Goal: Task Accomplishment & Management: Complete application form

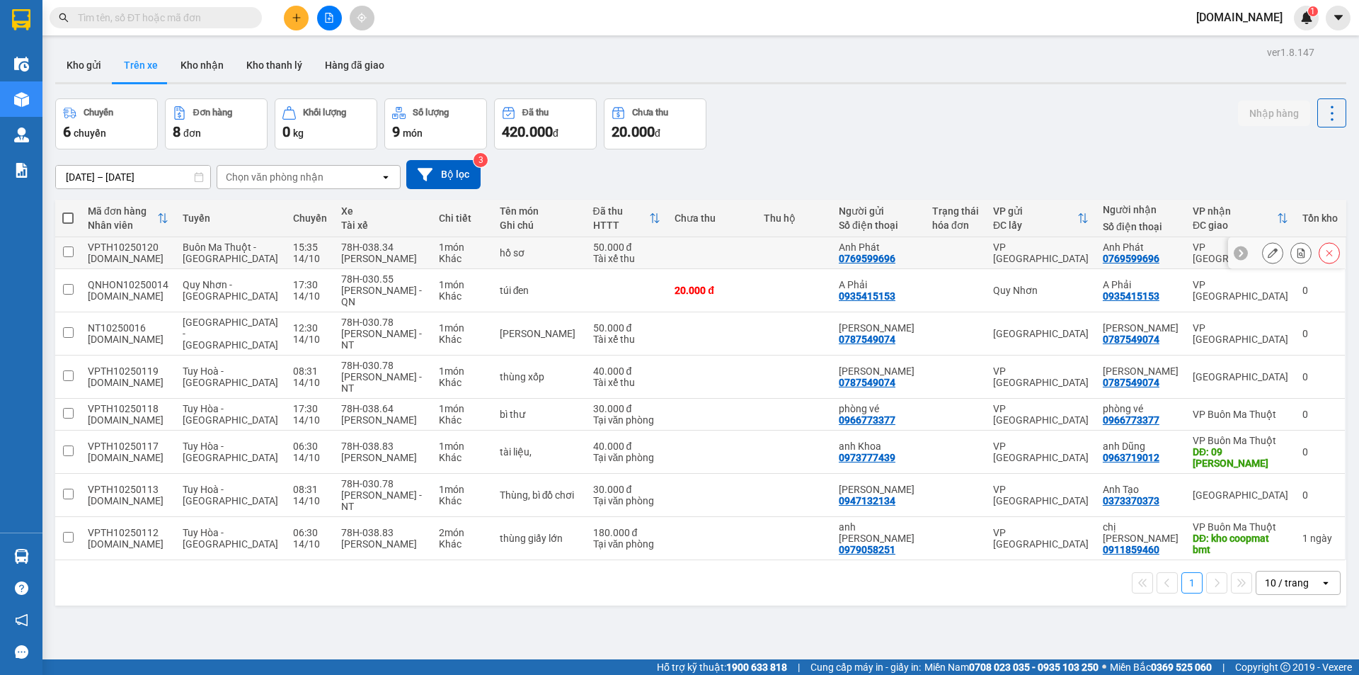
click at [621, 253] on div "50.000 đ" at bounding box center [627, 246] width 68 height 11
checkbox input "true"
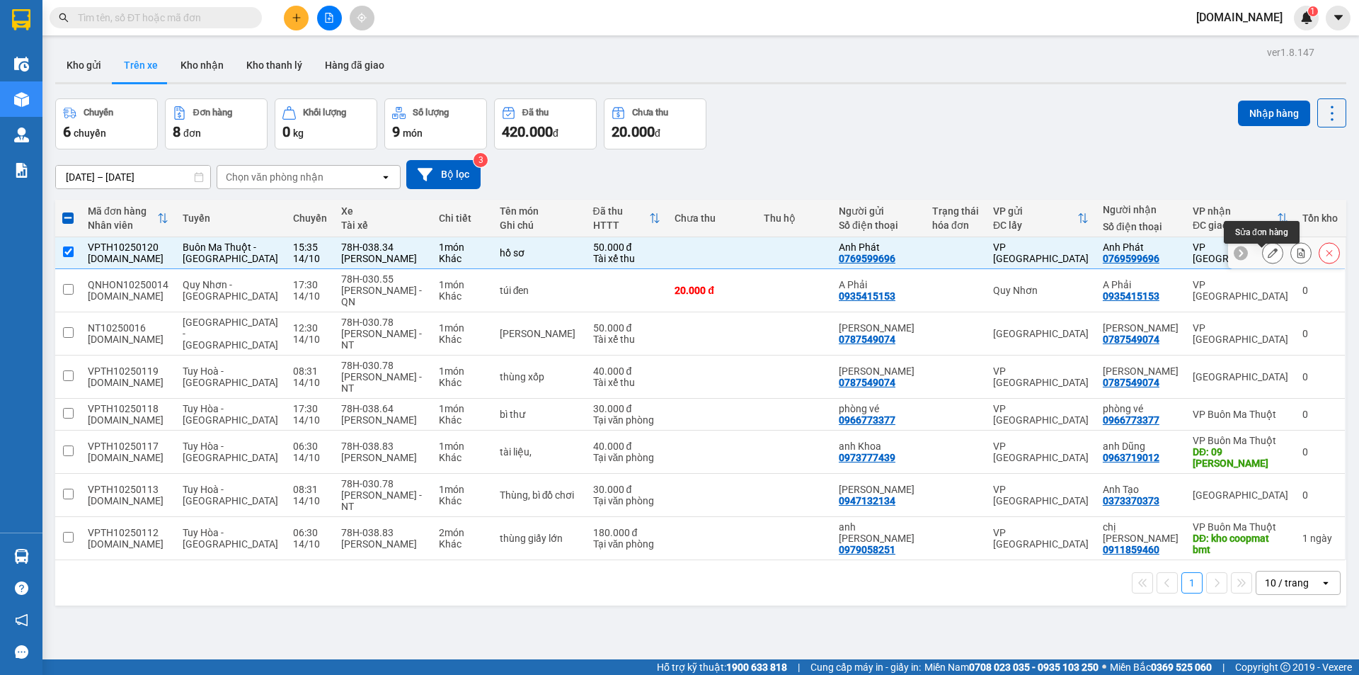
click at [1268, 257] on icon at bounding box center [1273, 253] width 10 height 10
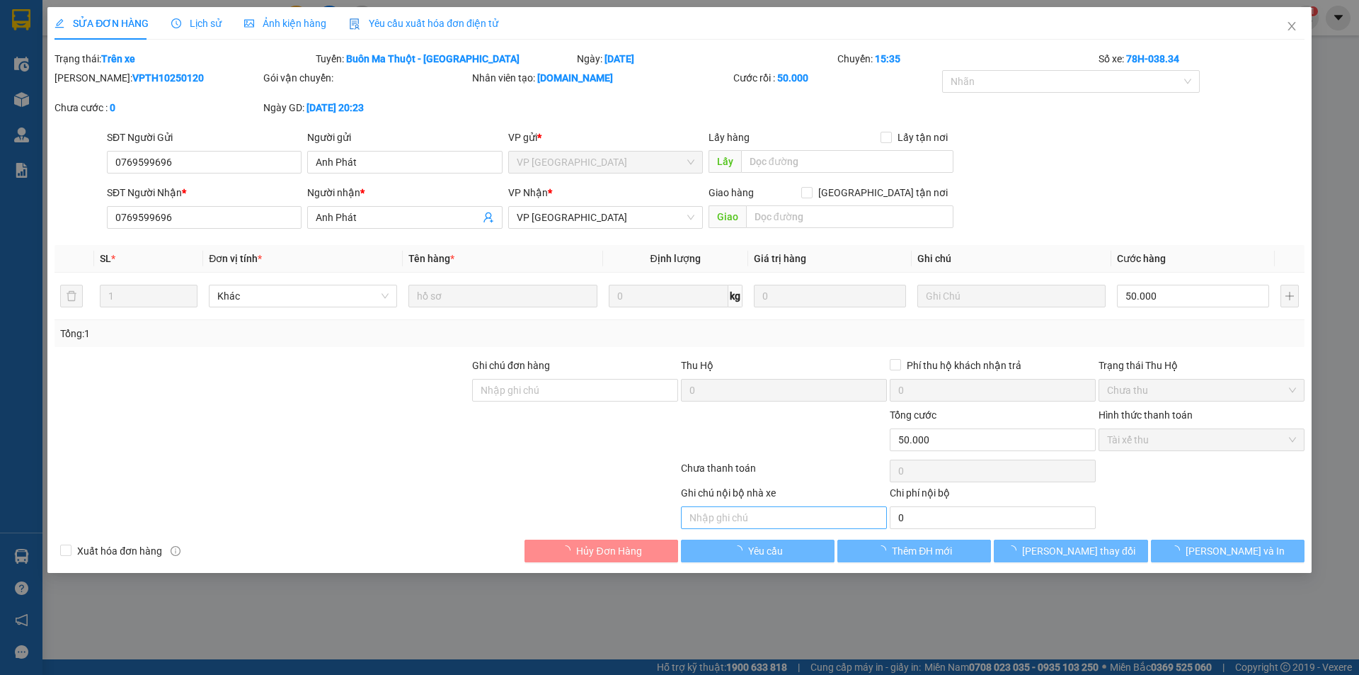
type input "0769599696"
type input "Anh Phát"
type input "0769599696"
type input "Anh Phát"
type input "0"
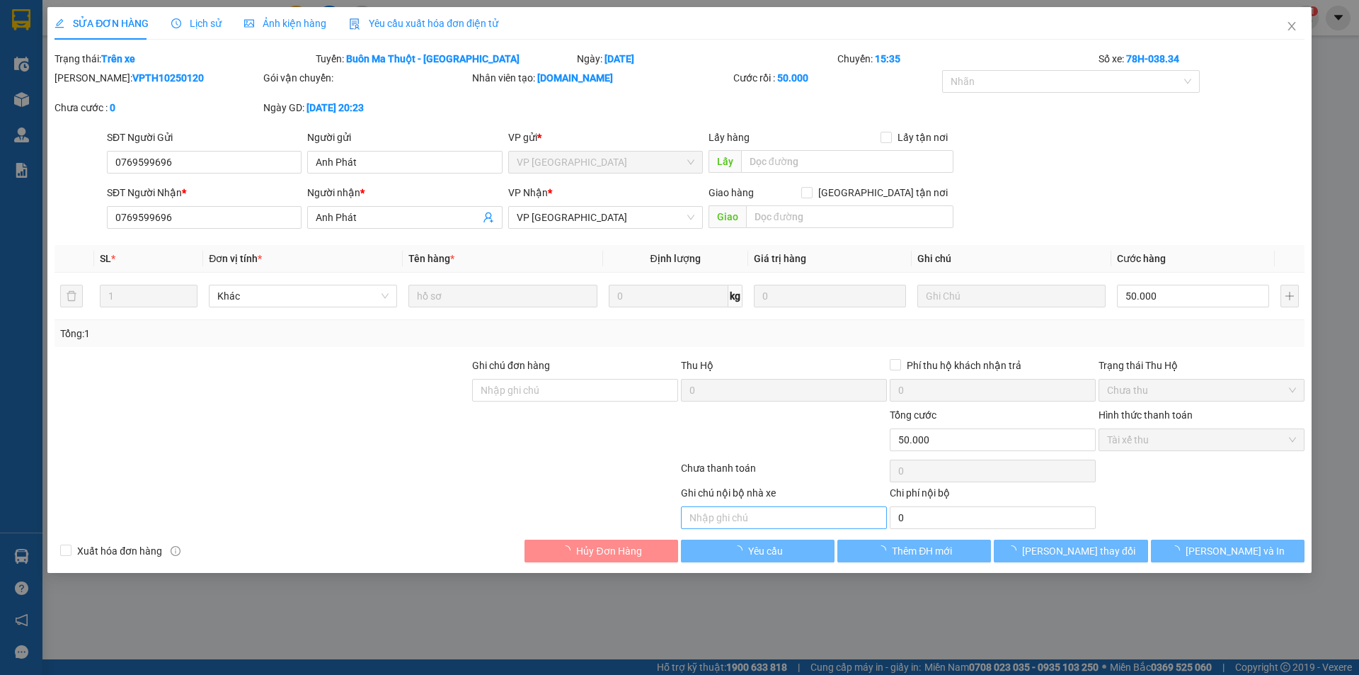
type input "50.000"
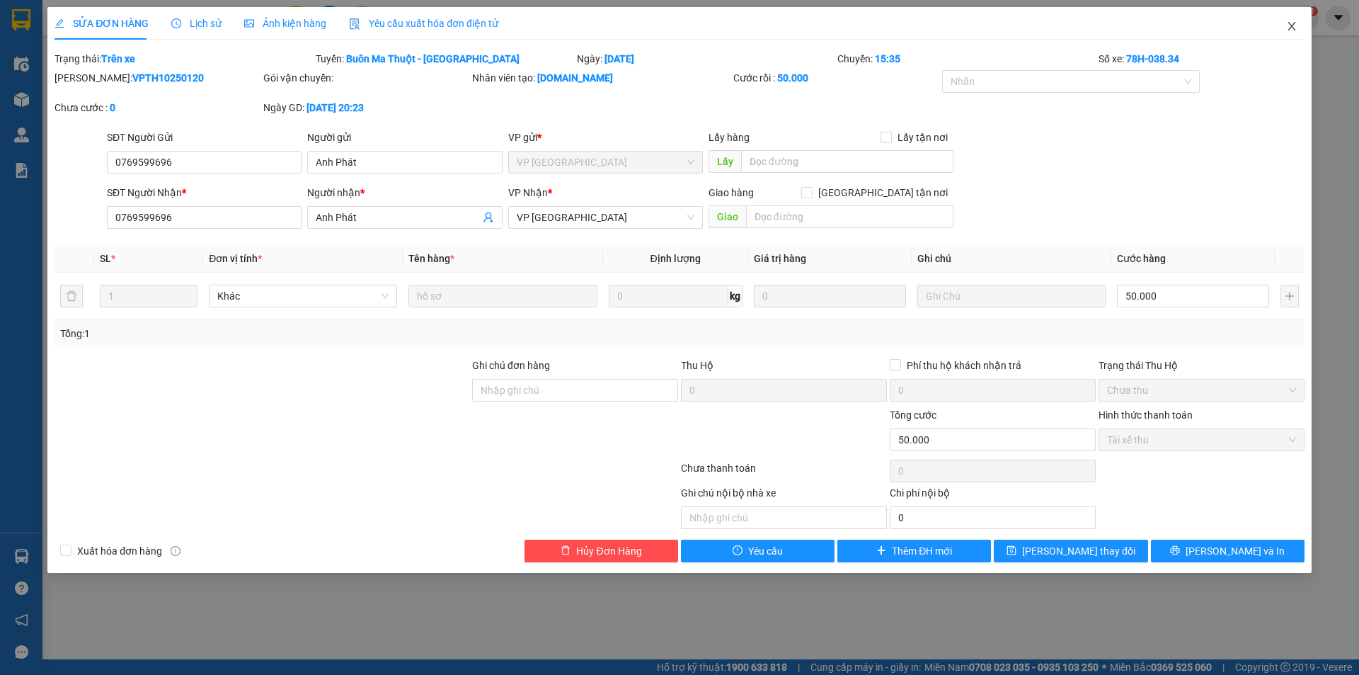
click at [1291, 23] on icon "close" at bounding box center [1291, 26] width 11 height 11
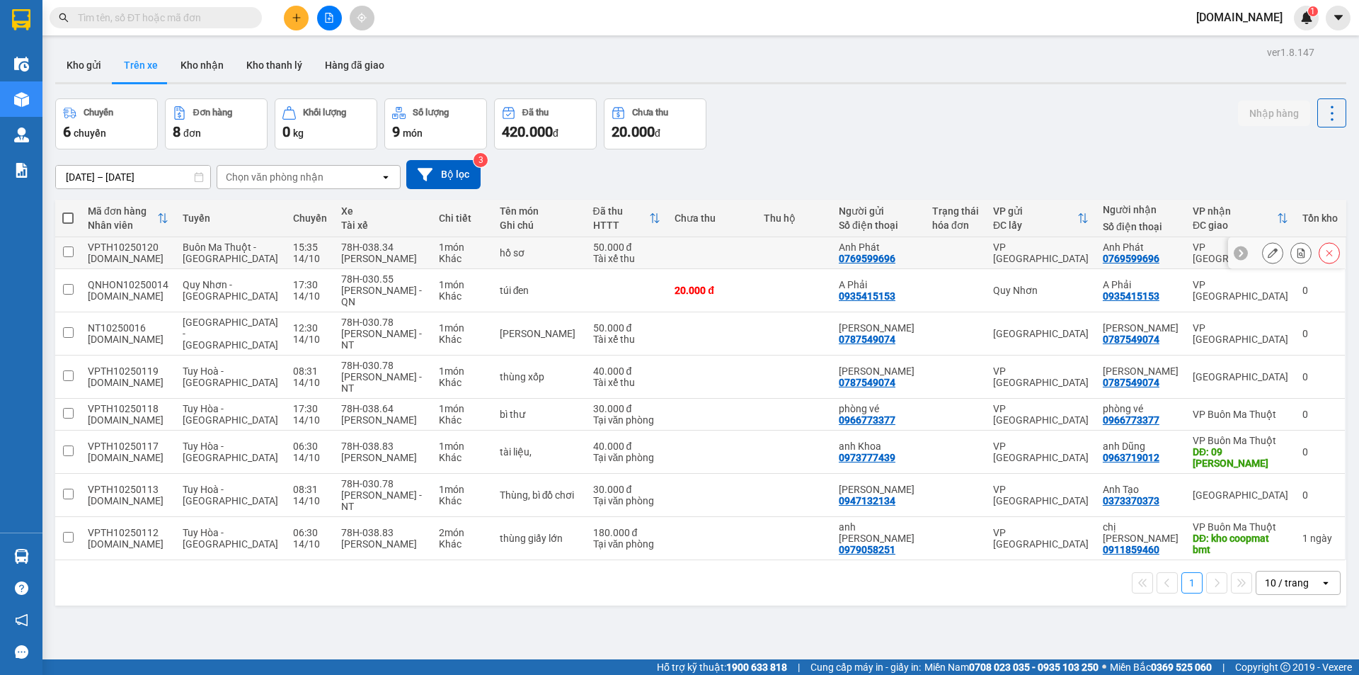
click at [667, 269] on td at bounding box center [711, 253] width 88 height 32
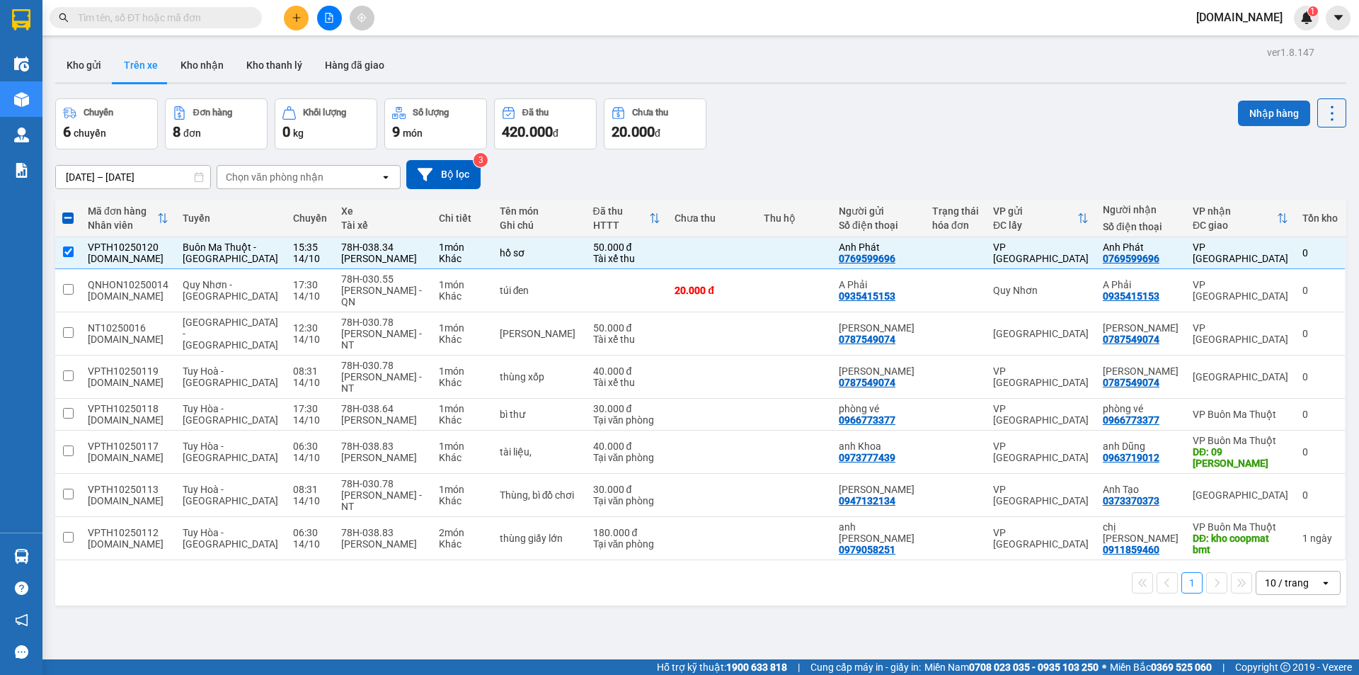
click at [1258, 110] on button "Nhập hàng" at bounding box center [1274, 113] width 72 height 25
checkbox input "false"
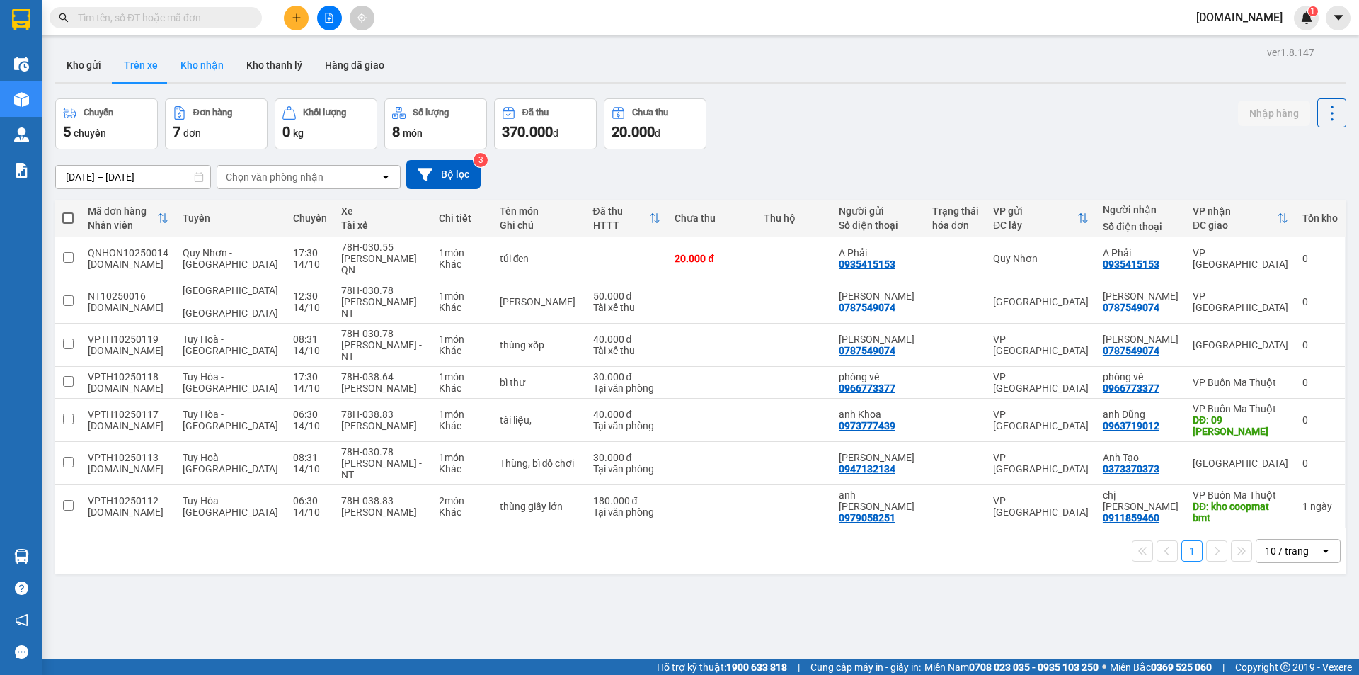
click at [204, 66] on button "Kho nhận" at bounding box center [202, 65] width 66 height 34
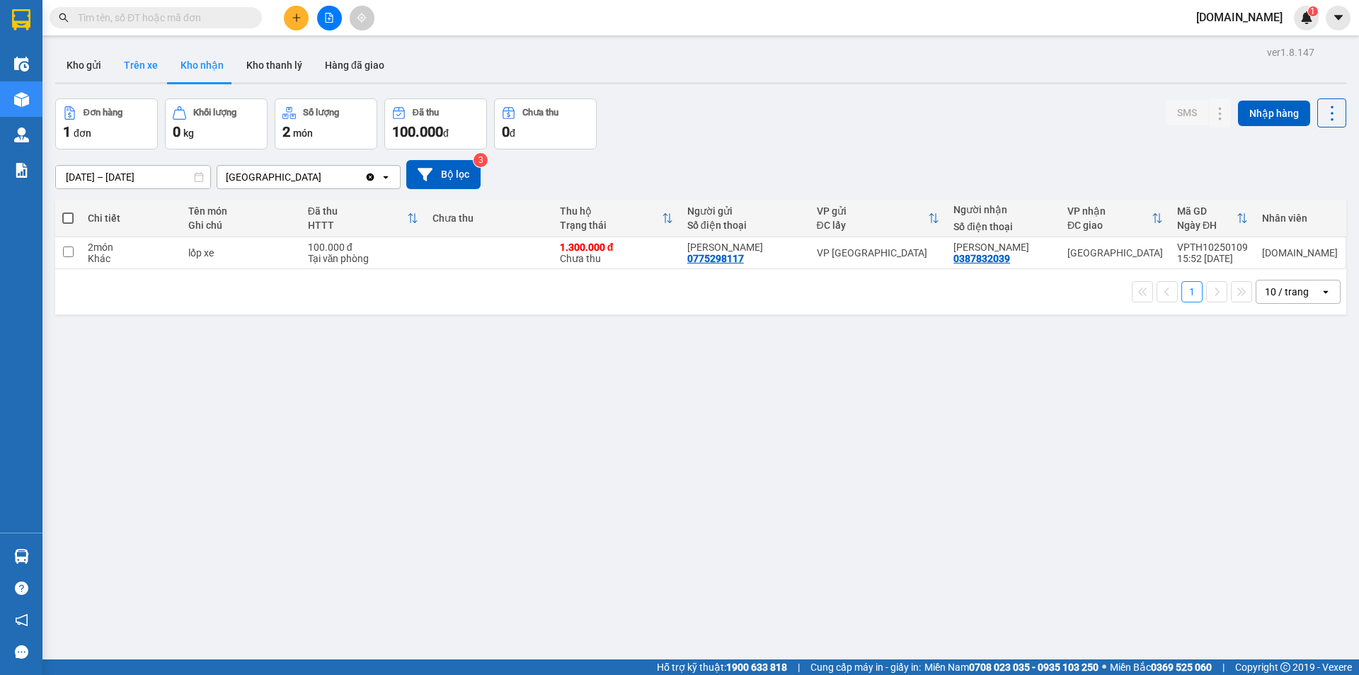
click at [148, 61] on button "Trên xe" at bounding box center [141, 65] width 57 height 34
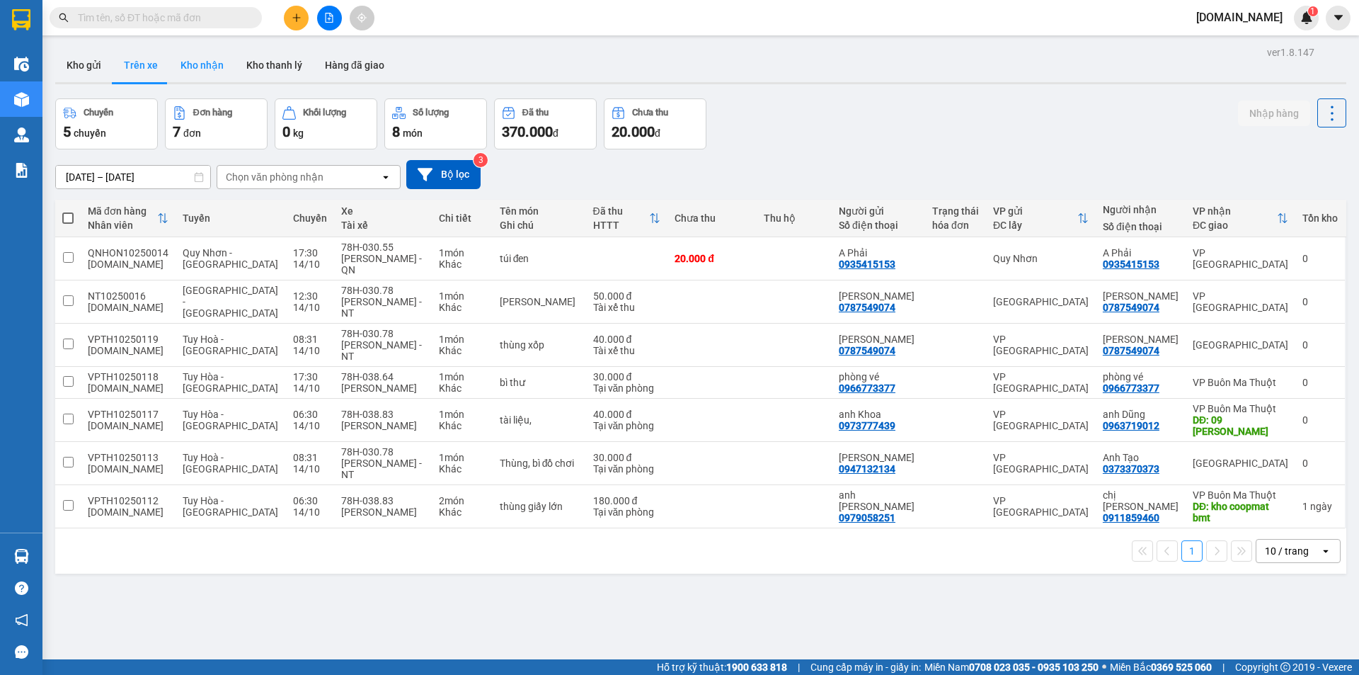
click at [214, 60] on button "Kho nhận" at bounding box center [202, 65] width 66 height 34
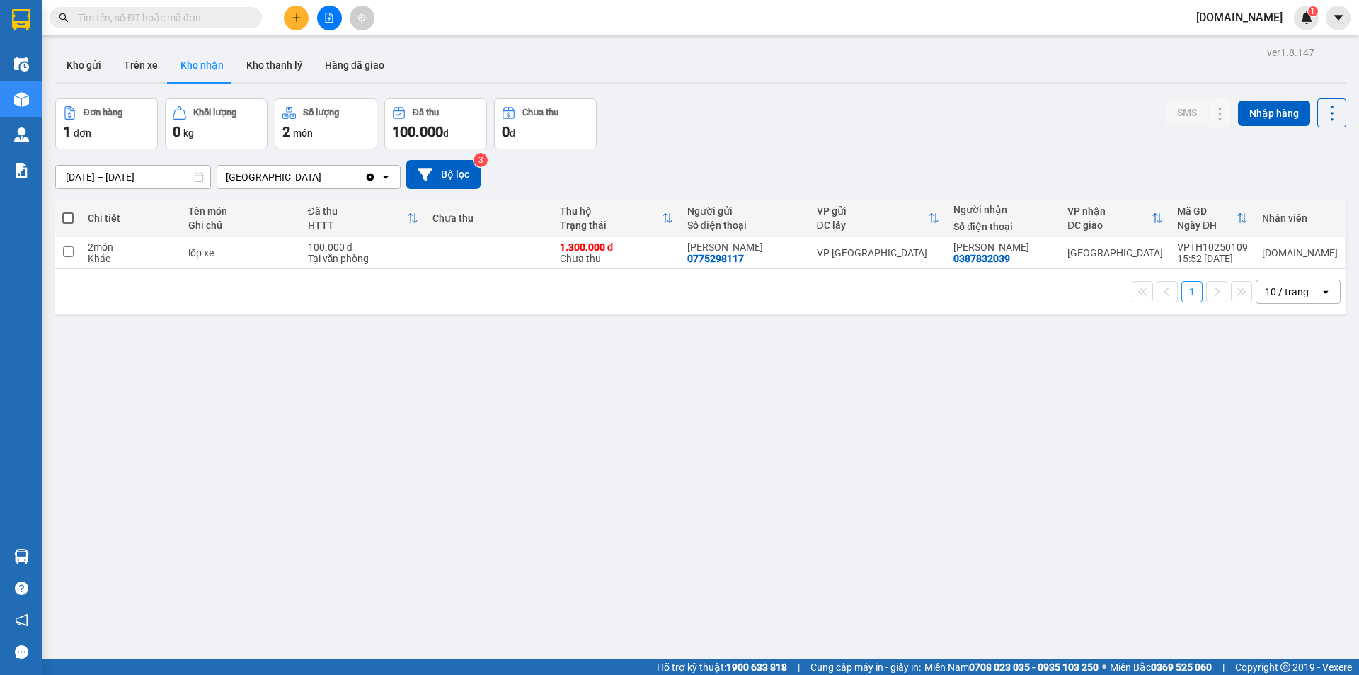
click at [372, 173] on icon "Clear value" at bounding box center [369, 176] width 11 height 11
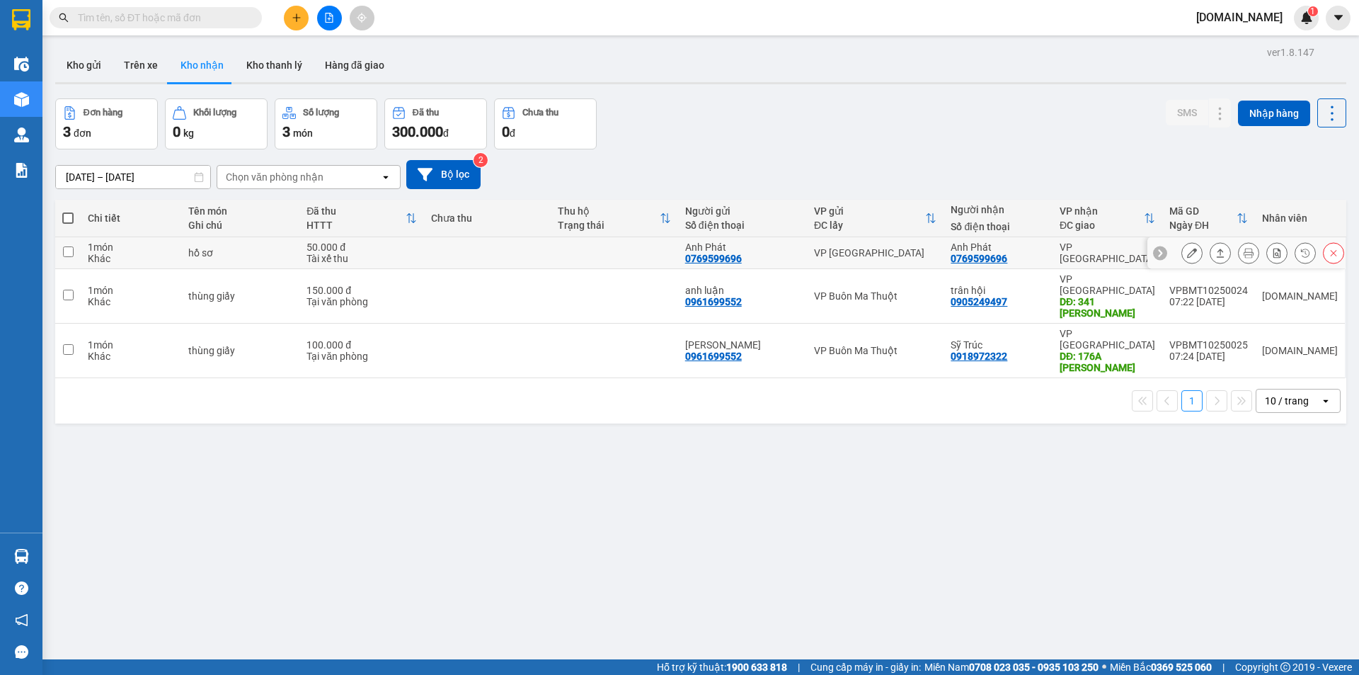
click at [391, 260] on div "Tài xế thu" at bounding box center [361, 258] width 110 height 11
checkbox input "true"
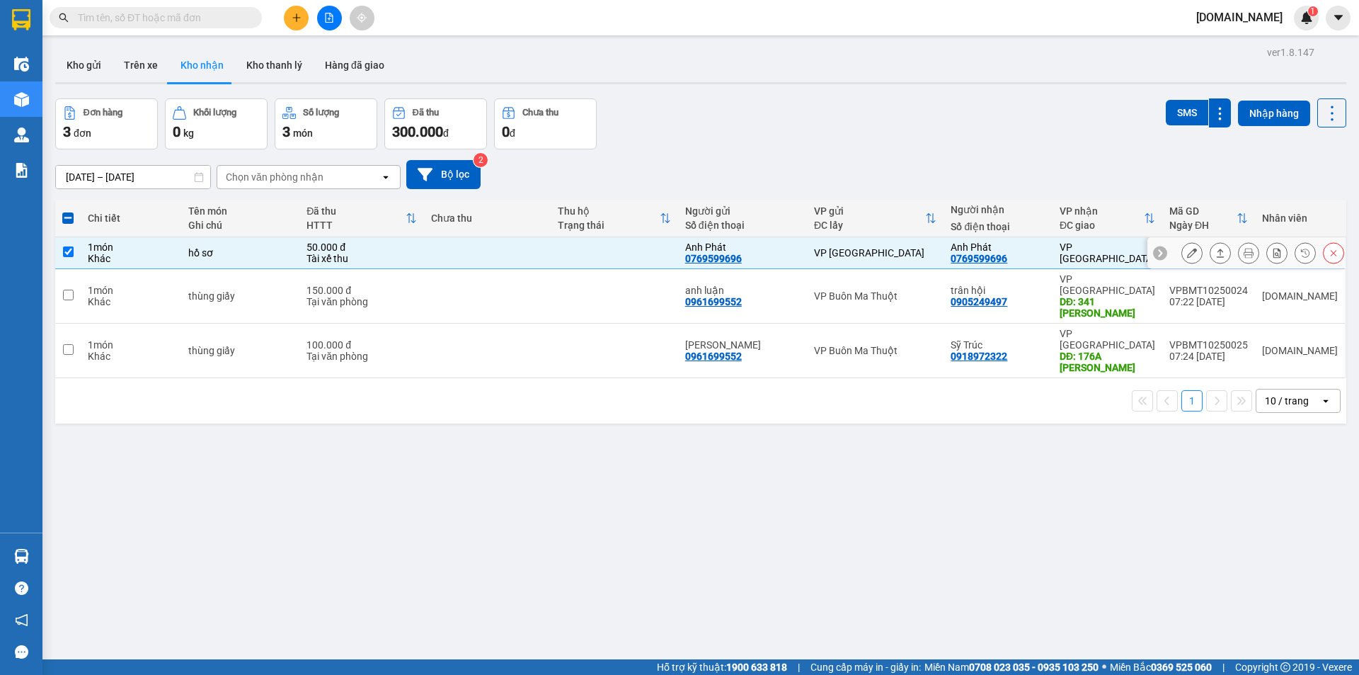
click at [1187, 256] on icon at bounding box center [1192, 253] width 10 height 10
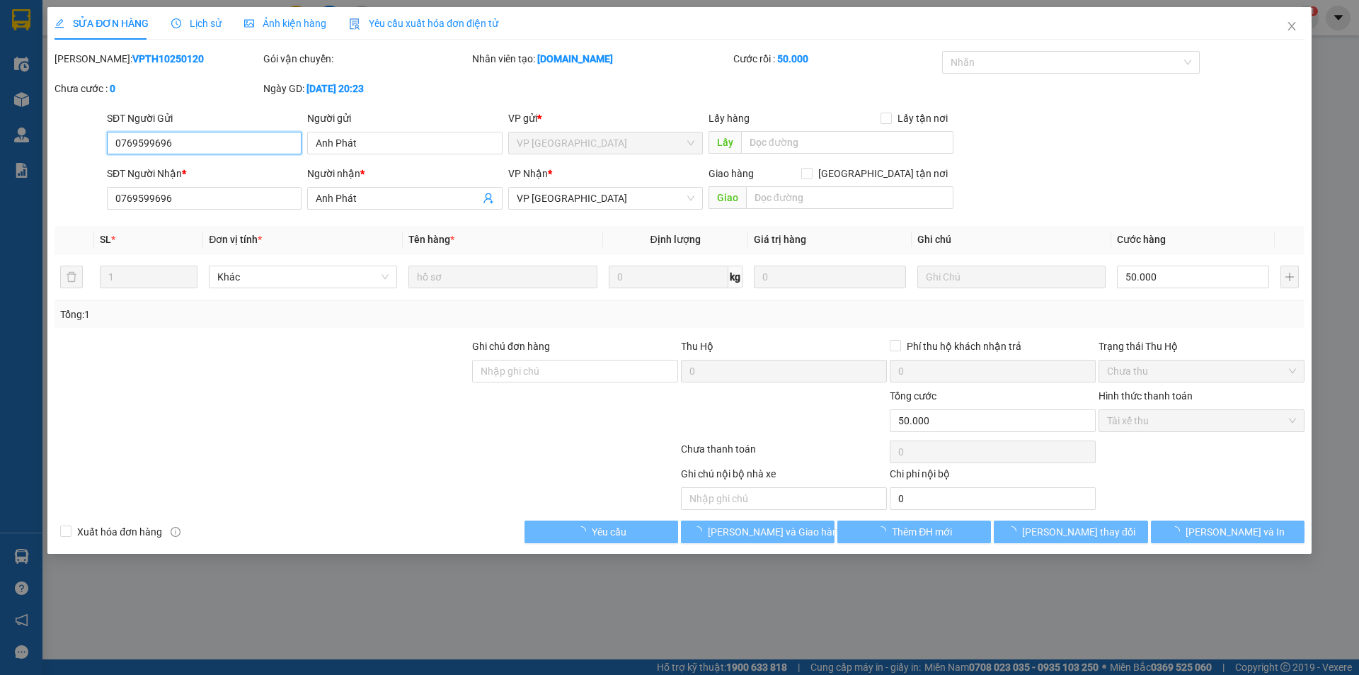
type input "0769599696"
type input "Anh Phát"
type input "0769599696"
type input "Anh Phát"
type input "0"
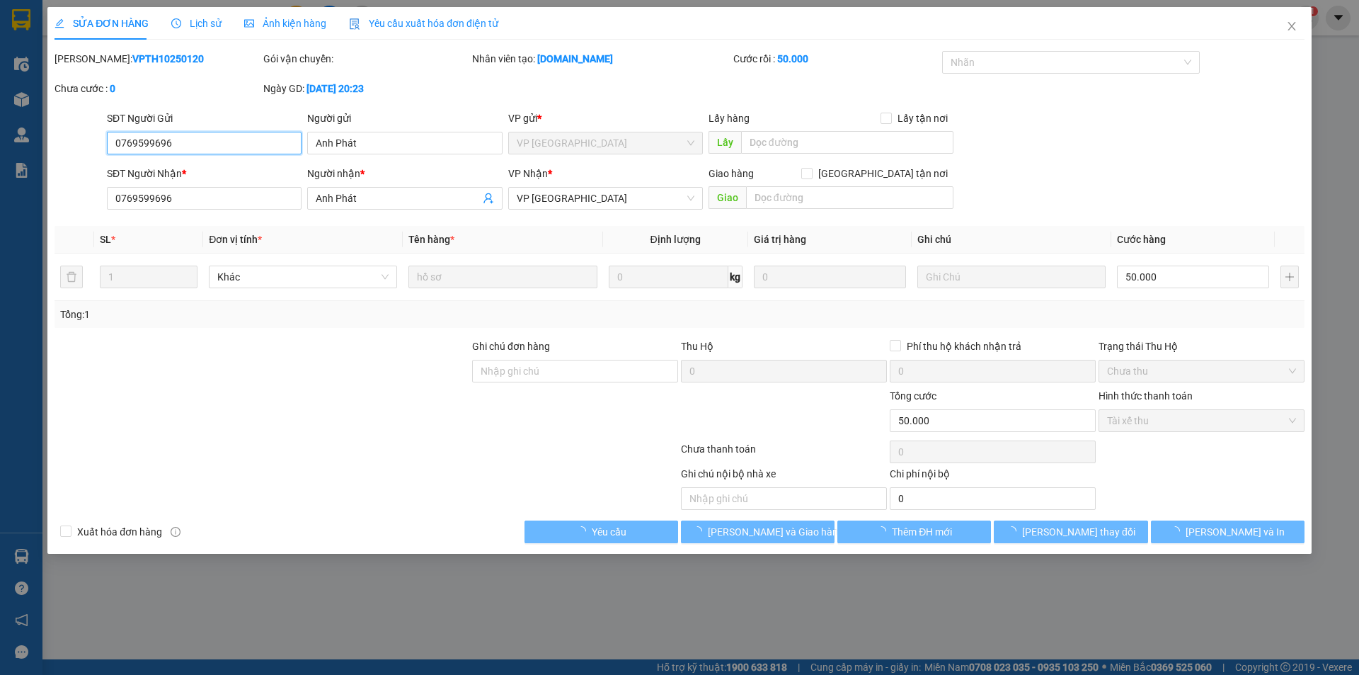
type input "50.000"
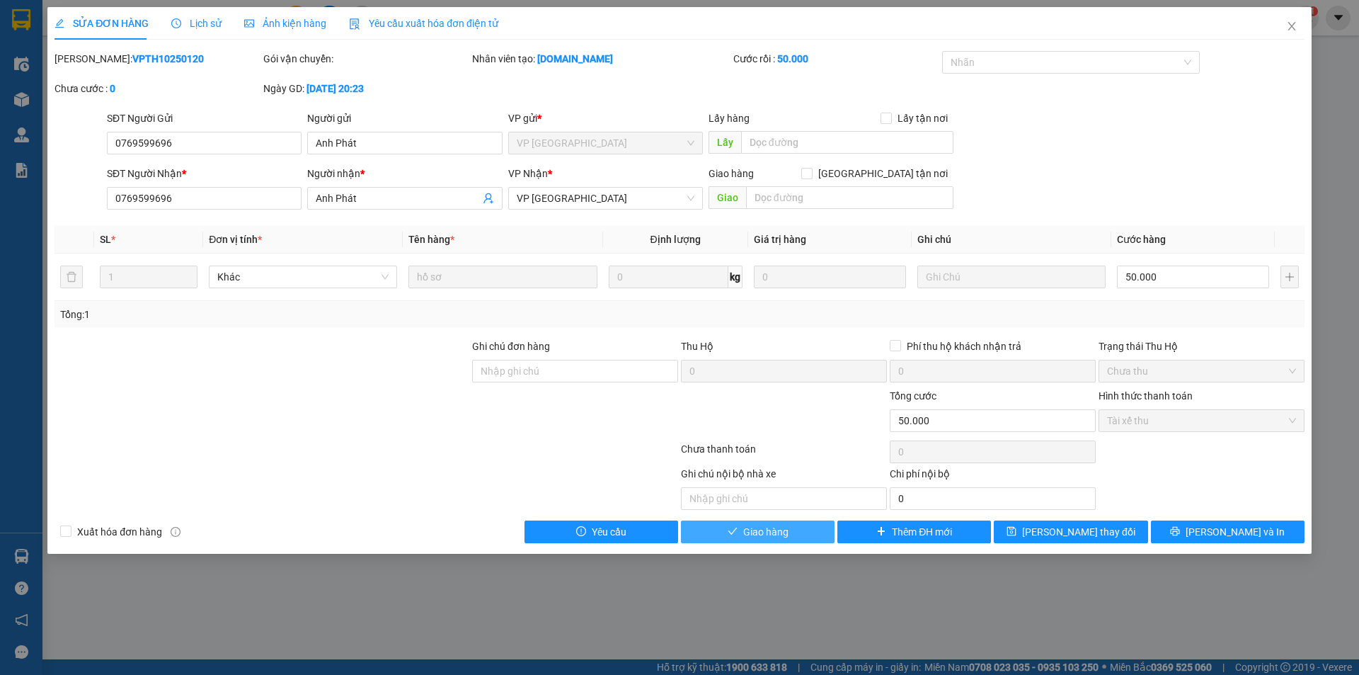
click at [805, 531] on button "Giao hàng" at bounding box center [758, 531] width 154 height 23
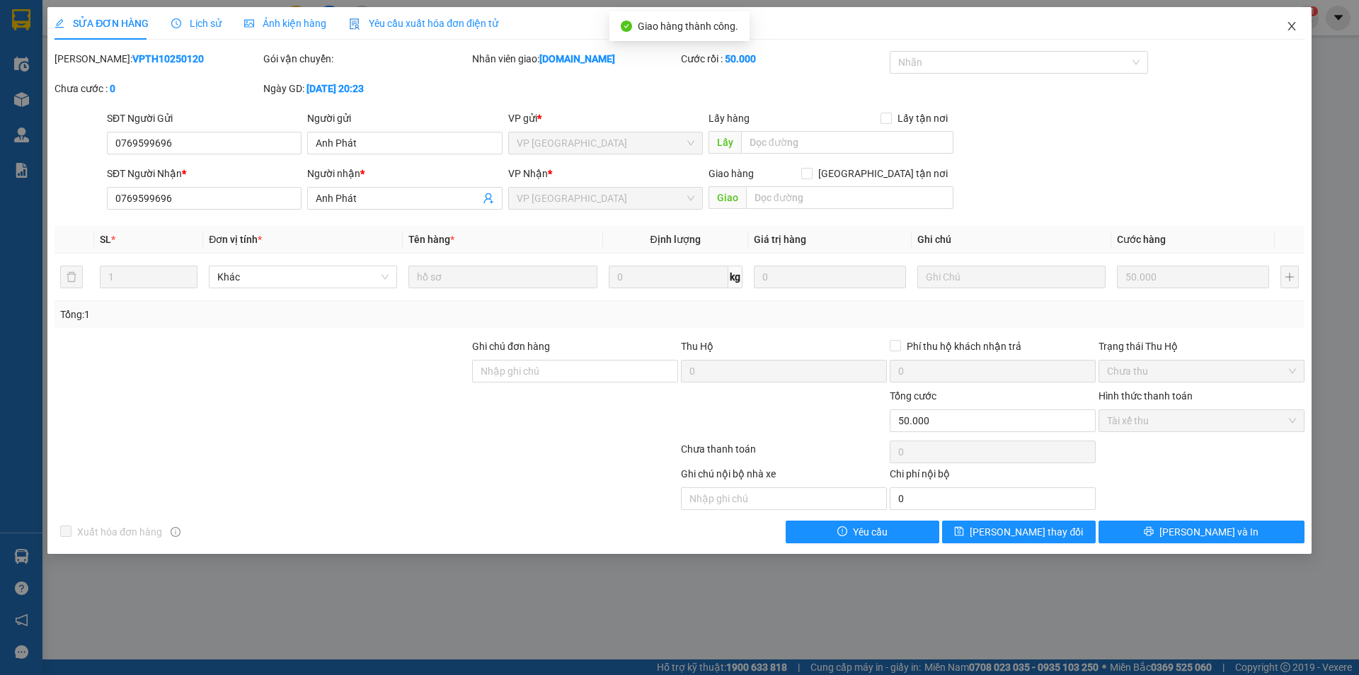
click at [1289, 29] on icon "close" at bounding box center [1291, 26] width 11 height 11
